Goal: Navigation & Orientation: Go to known website

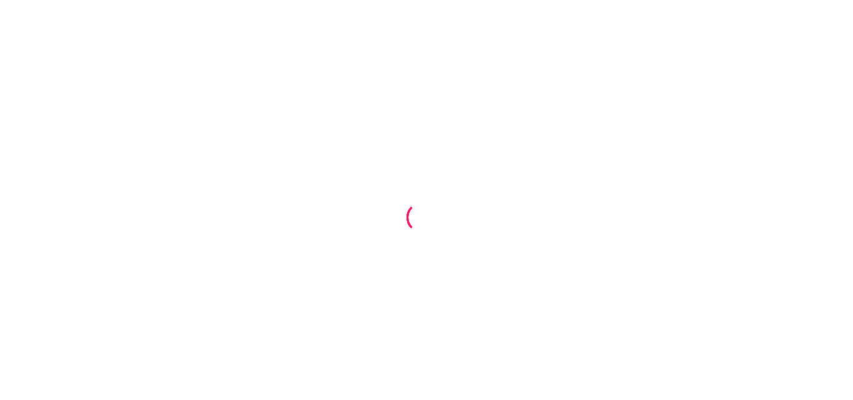
click at [547, 154] on div at bounding box center [426, 200] width 853 height 400
